Goal: Task Accomplishment & Management: Use online tool/utility

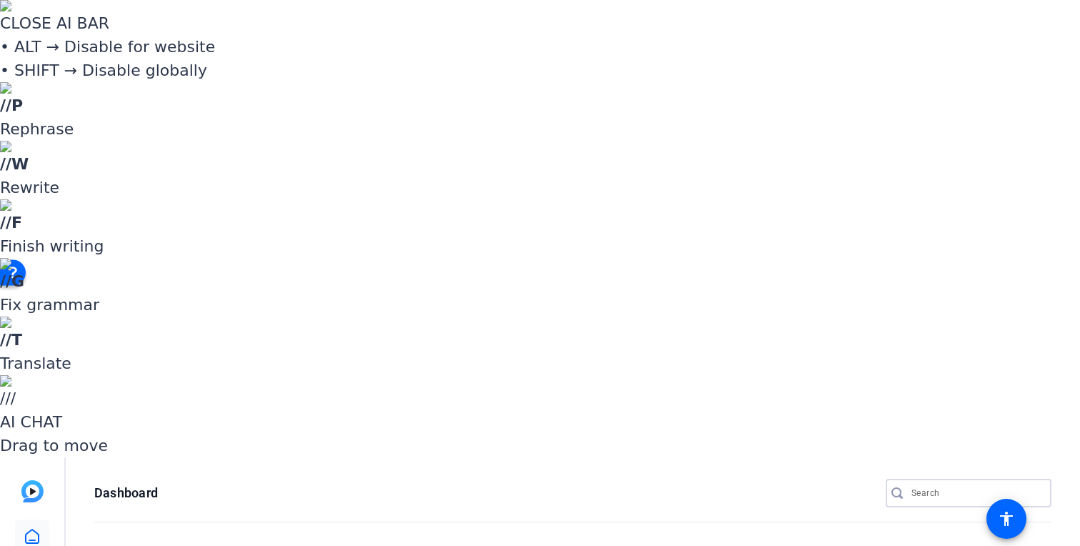
click at [979, 484] on input "Search" at bounding box center [976, 492] width 129 height 17
type input "d"
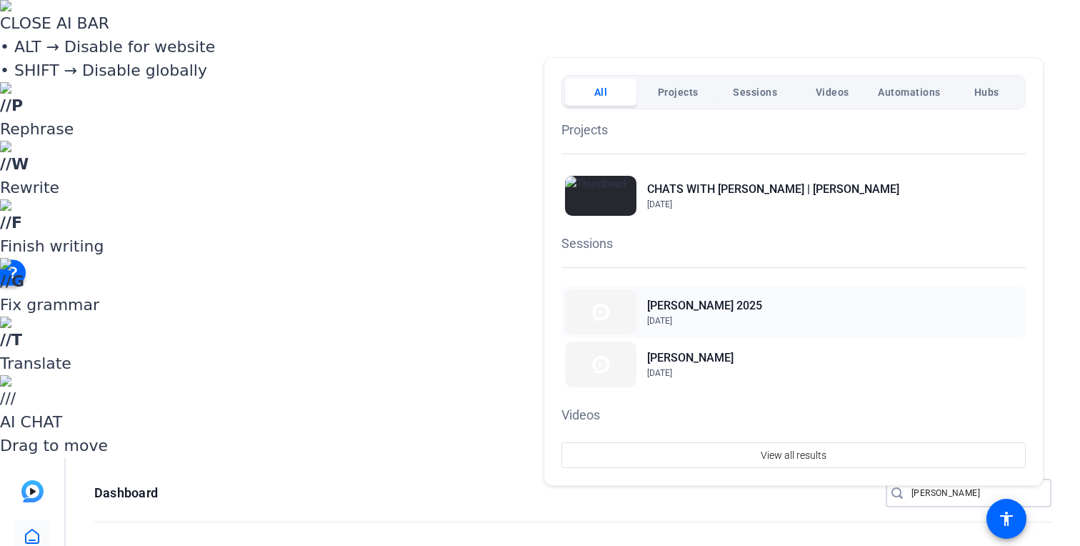
type input "chet"
click at [722, 304] on h2 "[PERSON_NAME] 2025" at bounding box center [704, 305] width 115 height 17
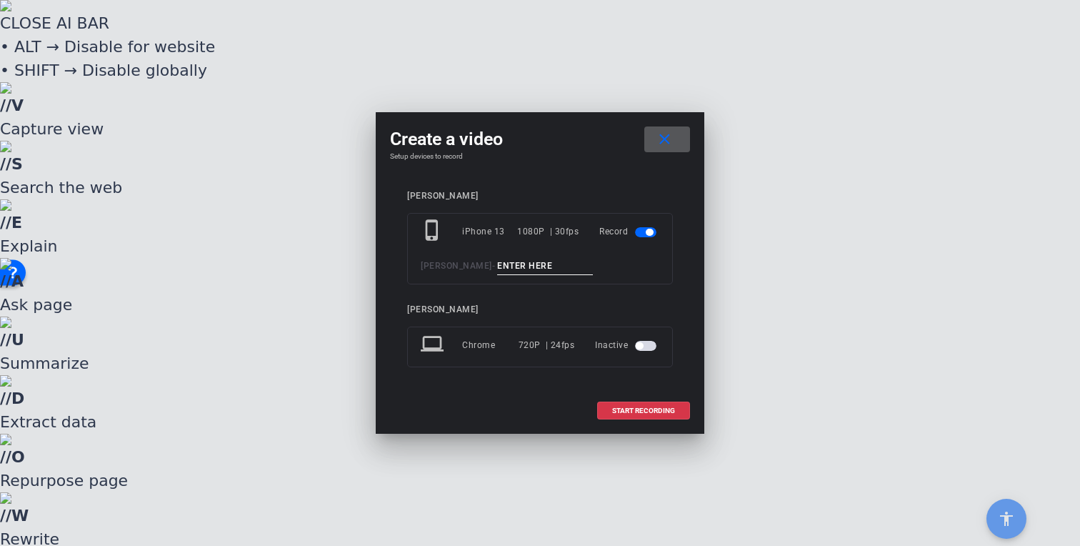
click at [501, 268] on input at bounding box center [545, 266] width 96 height 18
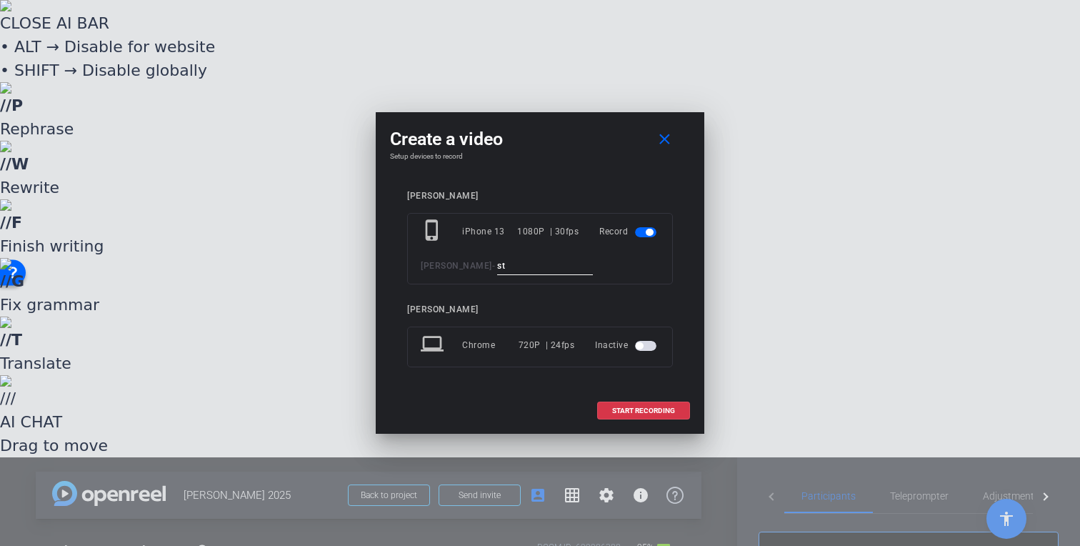
type input "s"
type input "STAR WARS - CTV"
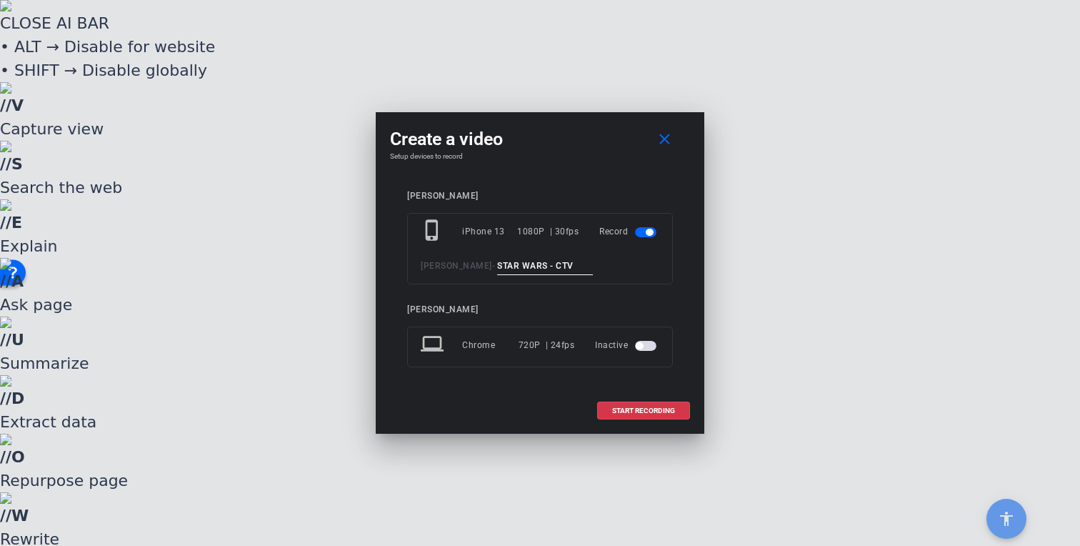
click at [649, 346] on span "button" at bounding box center [645, 346] width 21 height 10
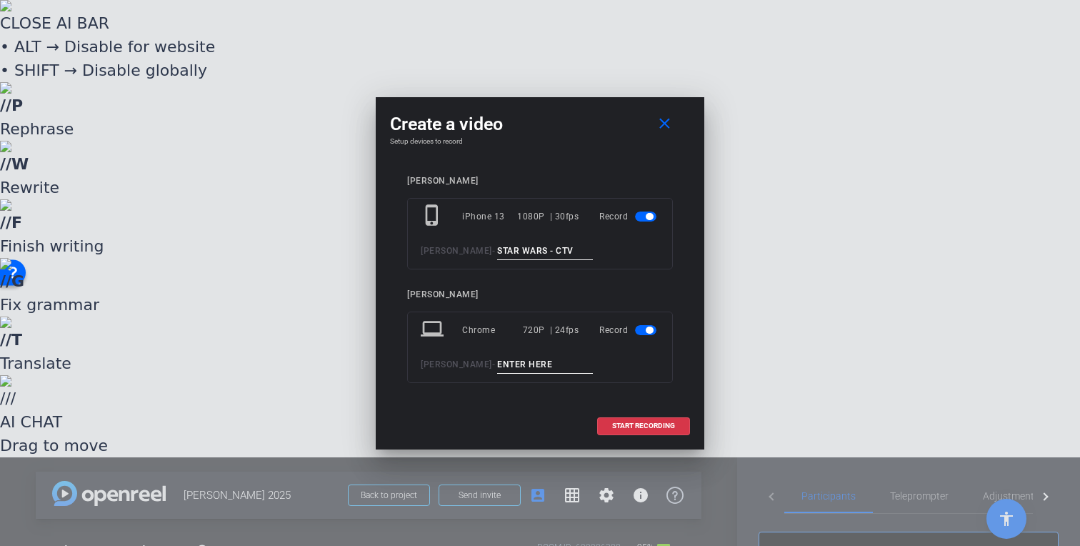
click at [497, 364] on input at bounding box center [545, 365] width 96 height 18
paste input "S"
type input "STAR WARS - DAV"
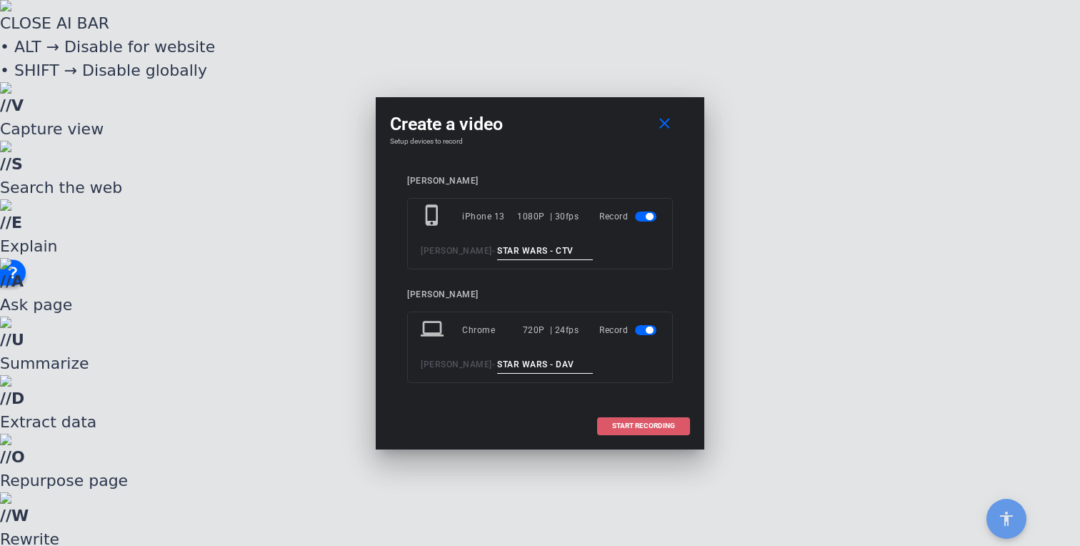
click at [648, 422] on span "START RECORDING" at bounding box center [643, 425] width 63 height 7
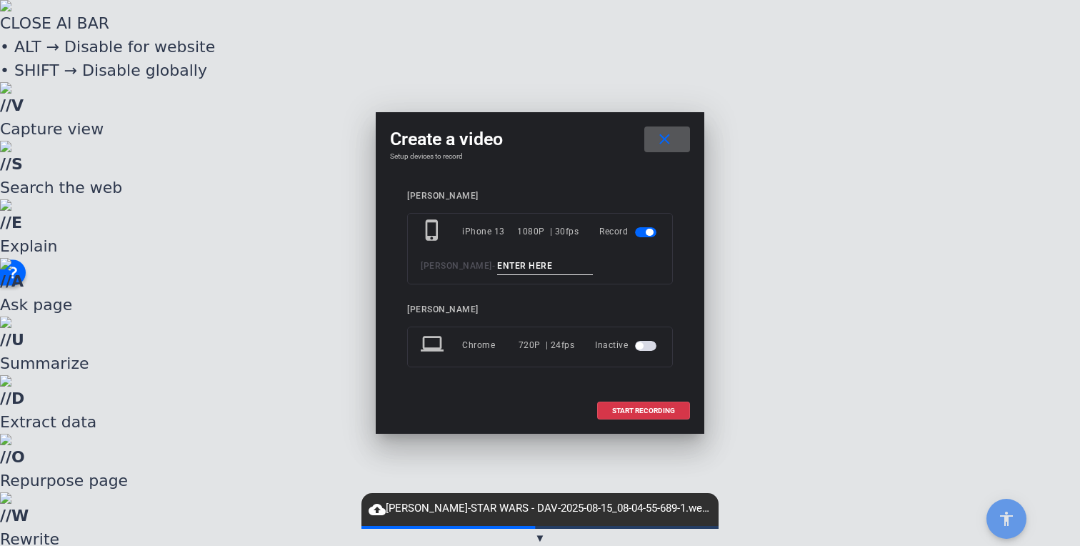
click at [497, 261] on input at bounding box center [545, 266] width 96 height 18
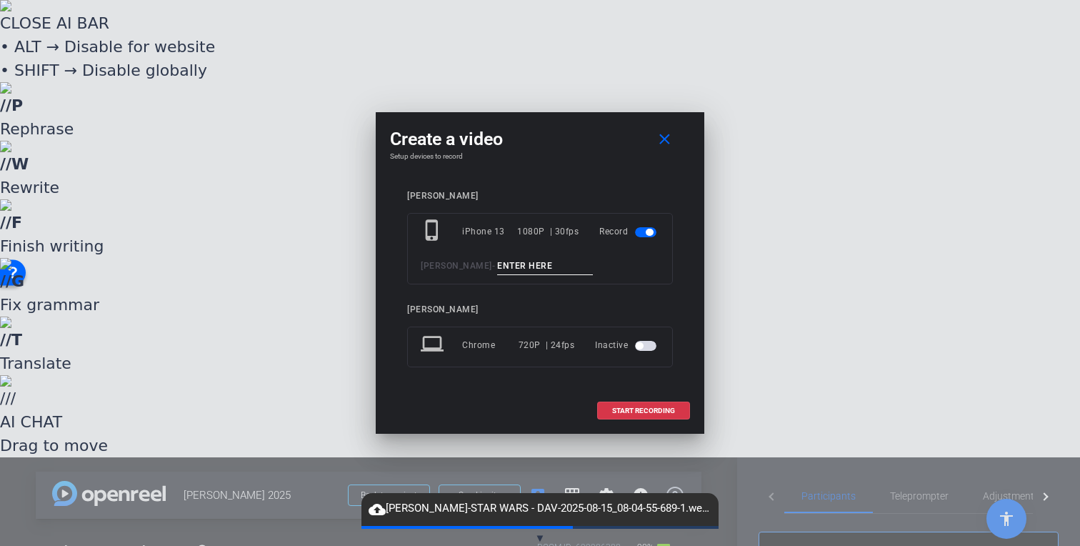
click at [497, 259] on input at bounding box center [545, 266] width 96 height 18
click at [497, 264] on input at bounding box center [545, 266] width 96 height 18
type input "STAR WARS2 - CTV"
click at [647, 343] on span "button" at bounding box center [645, 346] width 21 height 10
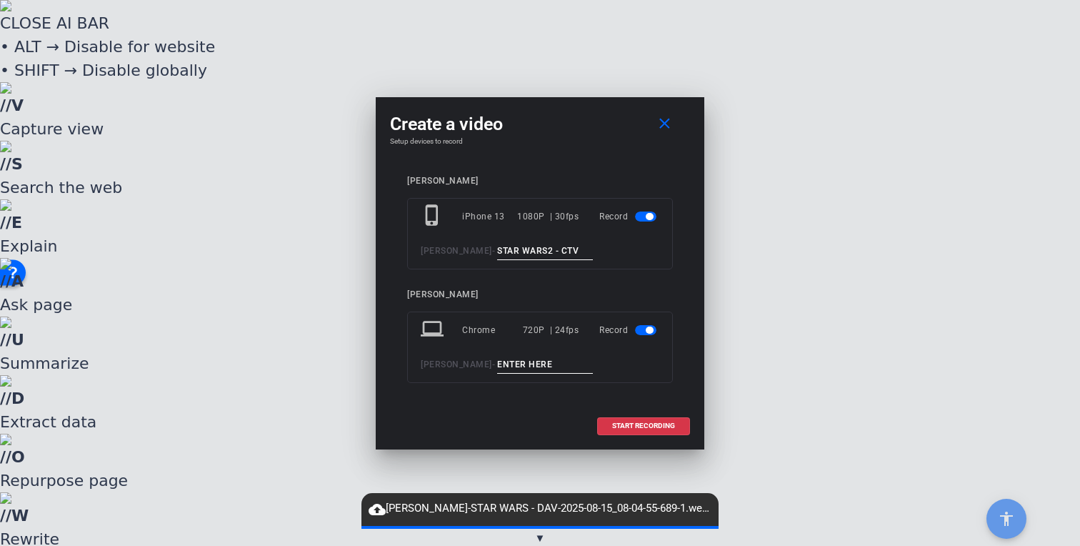
click at [505, 362] on input at bounding box center [545, 365] width 96 height 18
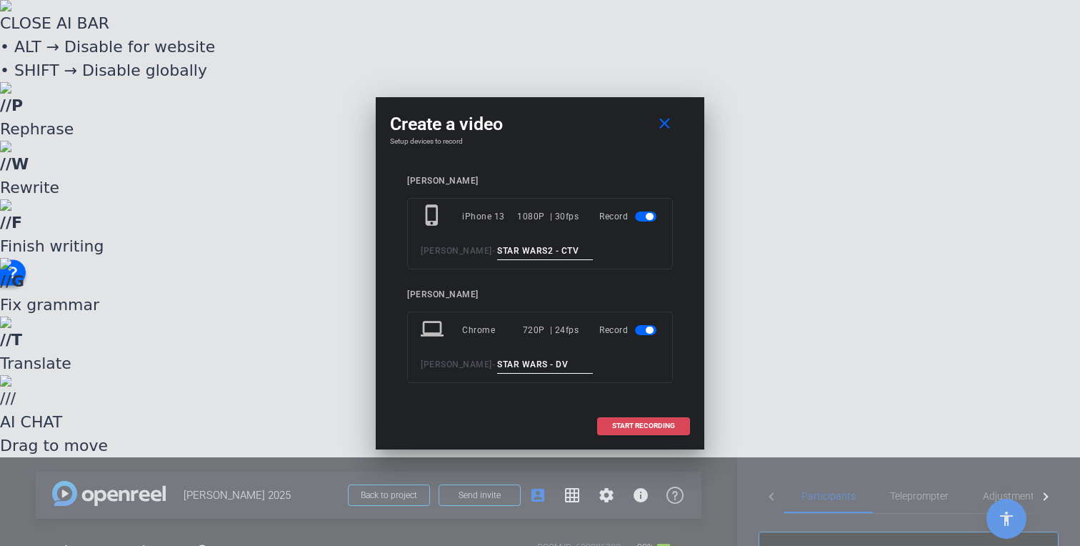
type input "STAR WARS - DV"
click at [654, 424] on span "START RECORDING" at bounding box center [643, 425] width 63 height 7
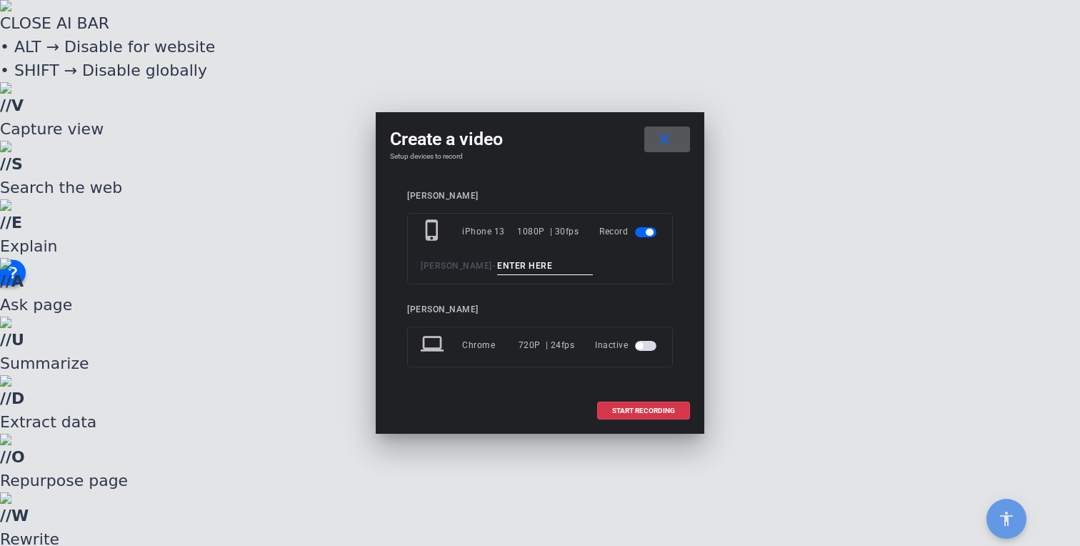
click at [662, 141] on mat-icon "close" at bounding box center [665, 140] width 18 height 18
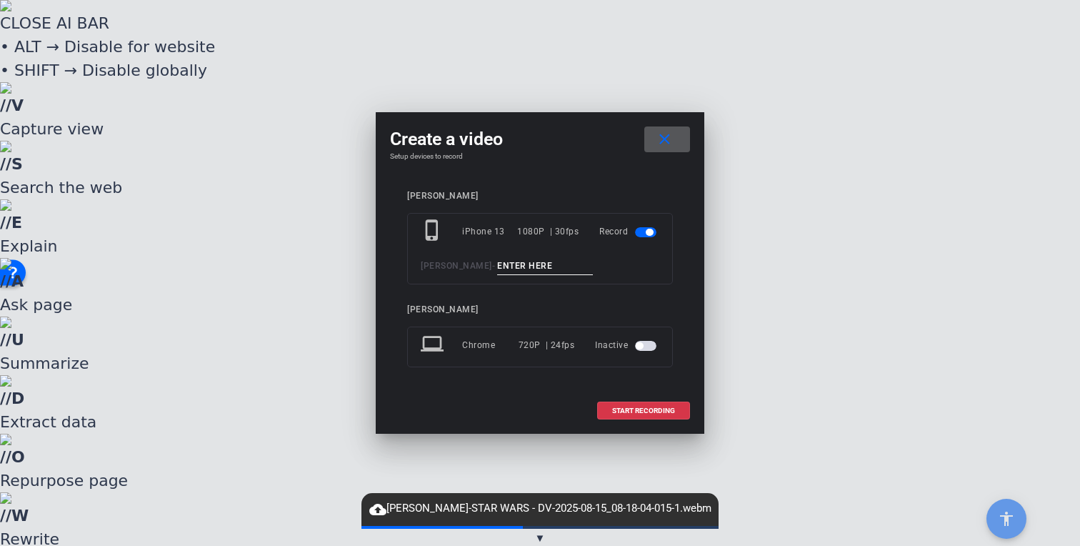
click at [497, 268] on input at bounding box center [545, 266] width 96 height 18
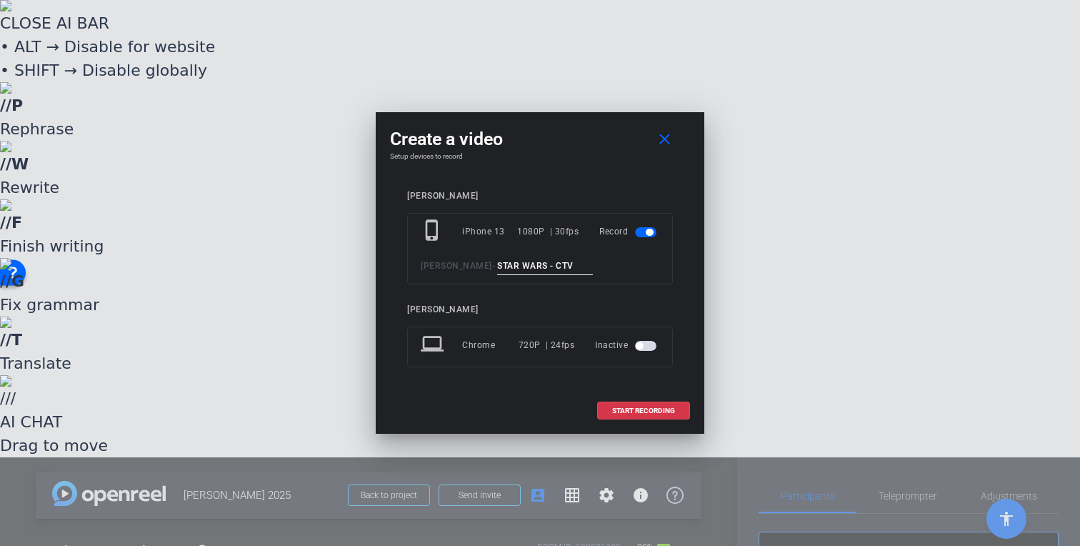
type input "STAR WARS - CTV"
click at [643, 350] on span "button" at bounding box center [645, 346] width 21 height 10
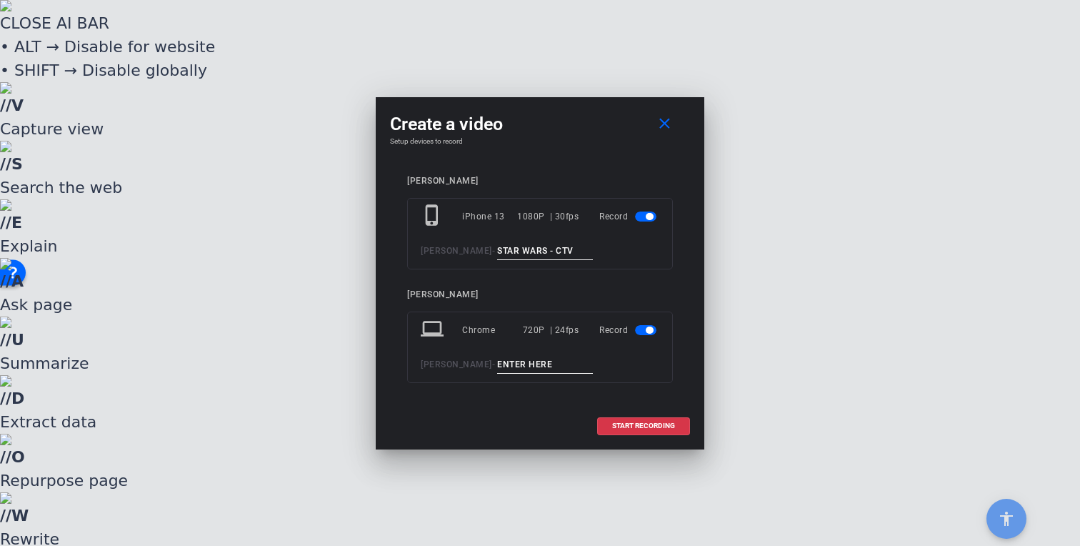
click at [510, 358] on input at bounding box center [545, 365] width 96 height 18
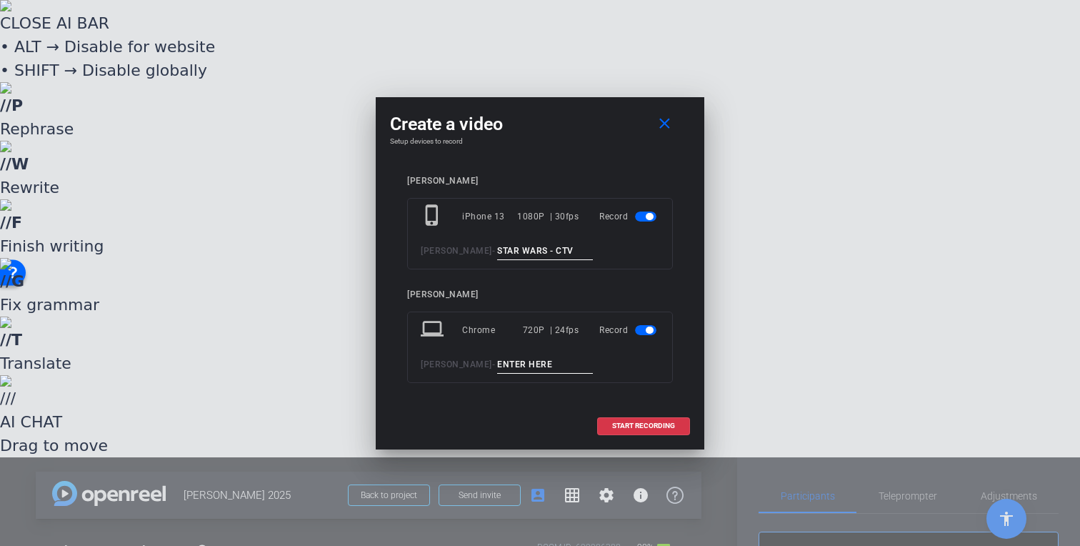
type input "C"
type input "STAR WARS - DV"
click at [667, 426] on span "START RECORDING" at bounding box center [643, 425] width 63 height 7
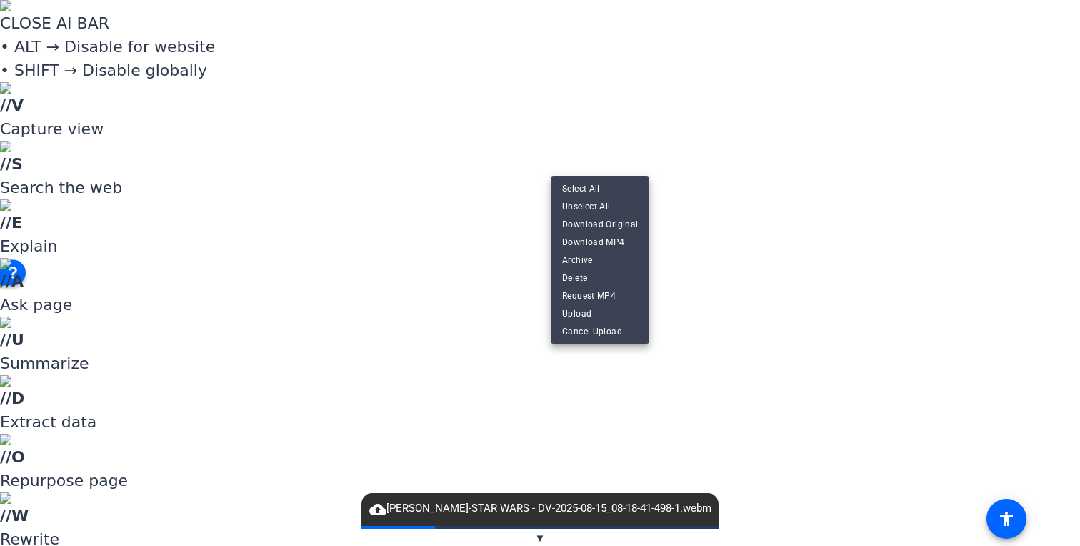
click at [492, 157] on div at bounding box center [540, 273] width 1080 height 546
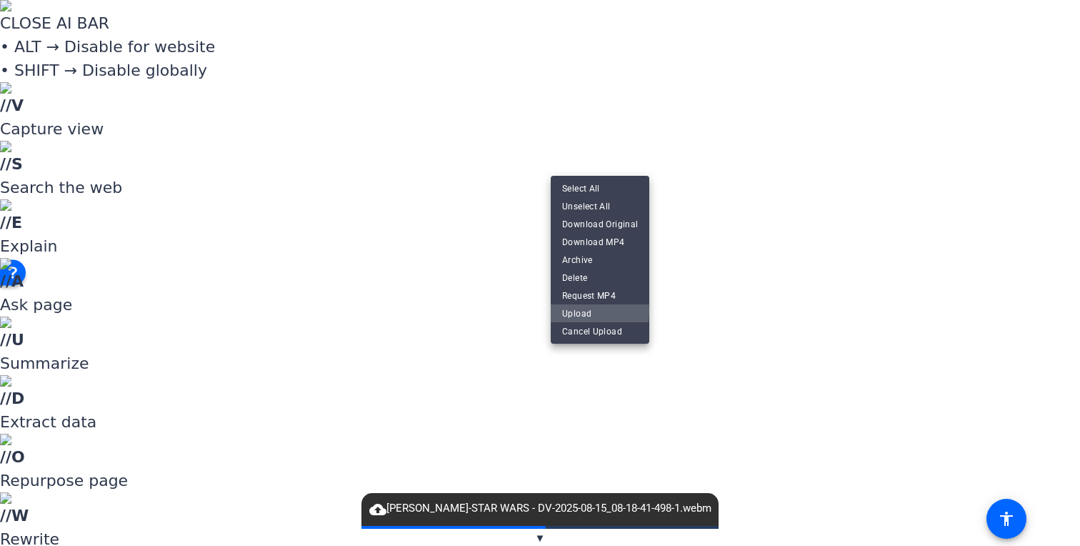
click at [587, 309] on span "Upload" at bounding box center [600, 312] width 76 height 17
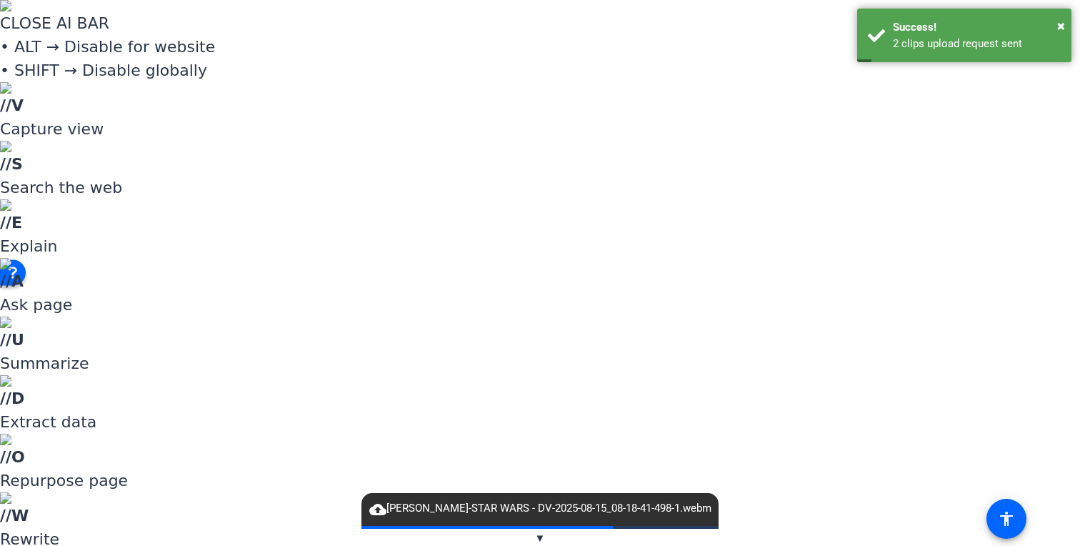
scroll to position [0, 0]
